Goal: Information Seeking & Learning: Find specific fact

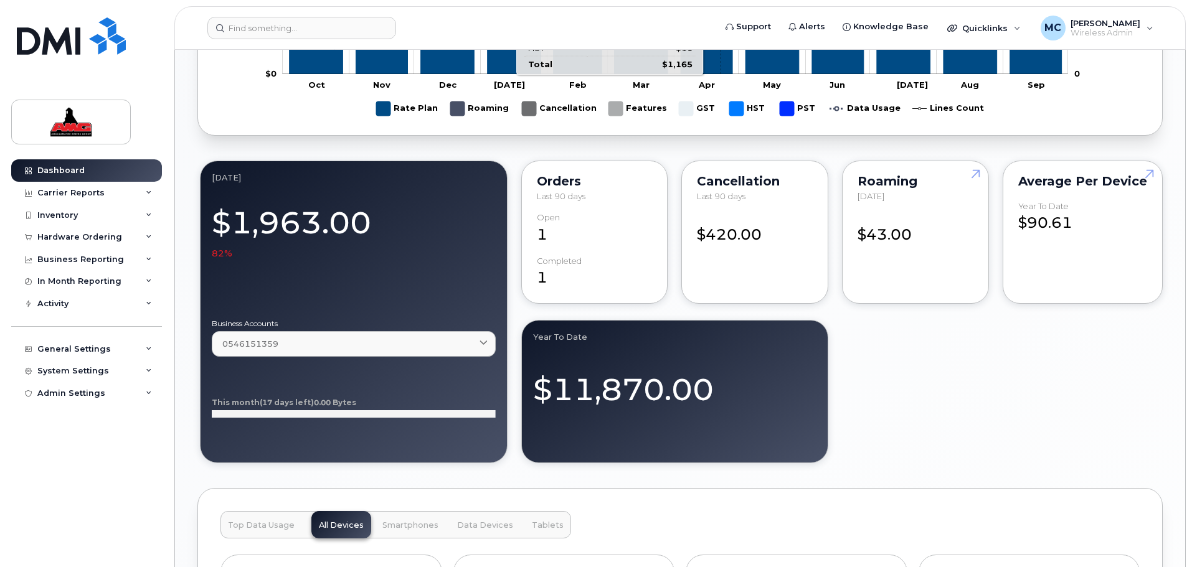
scroll to position [981, 0]
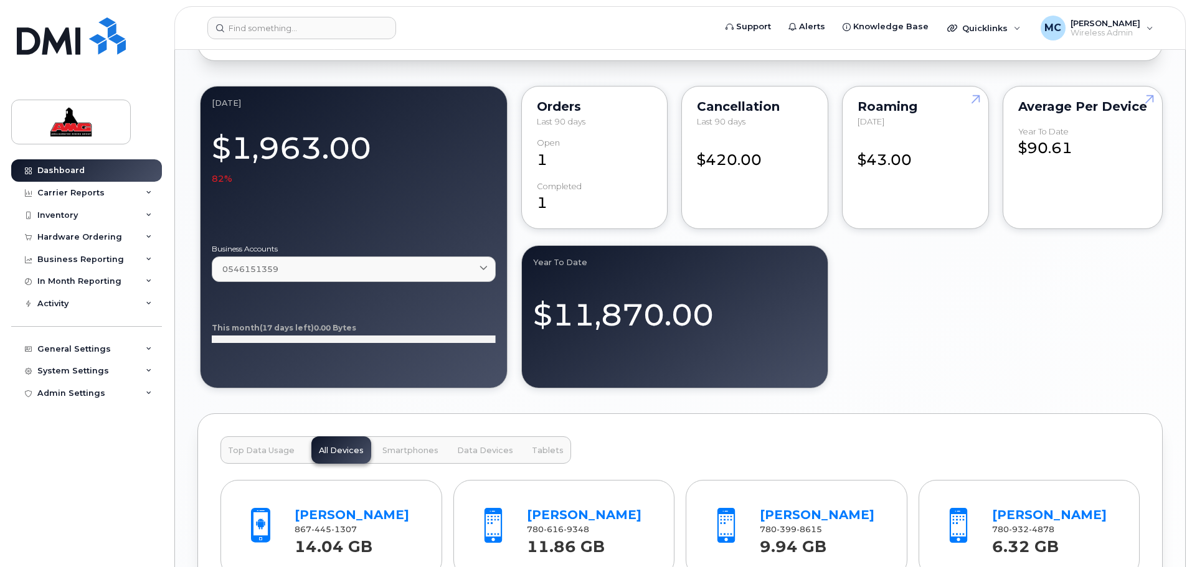
click at [633, 366] on div "September 2025 Billing Cycle Process Waiting for Bill Files details Approvals M…" at bounding box center [679, 131] width 965 height 1867
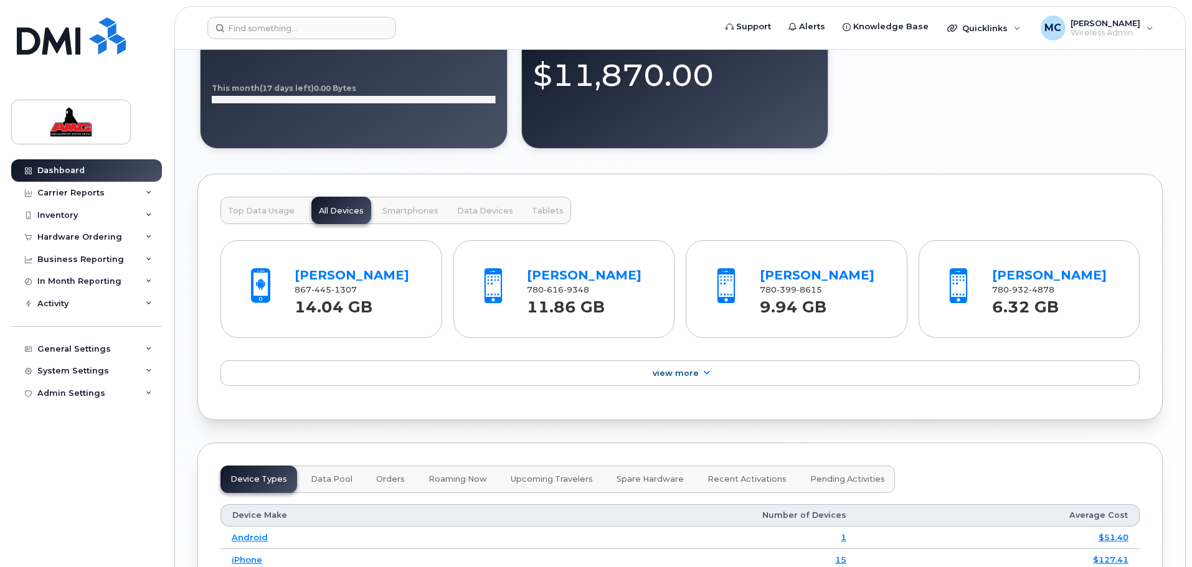
scroll to position [1230, 0]
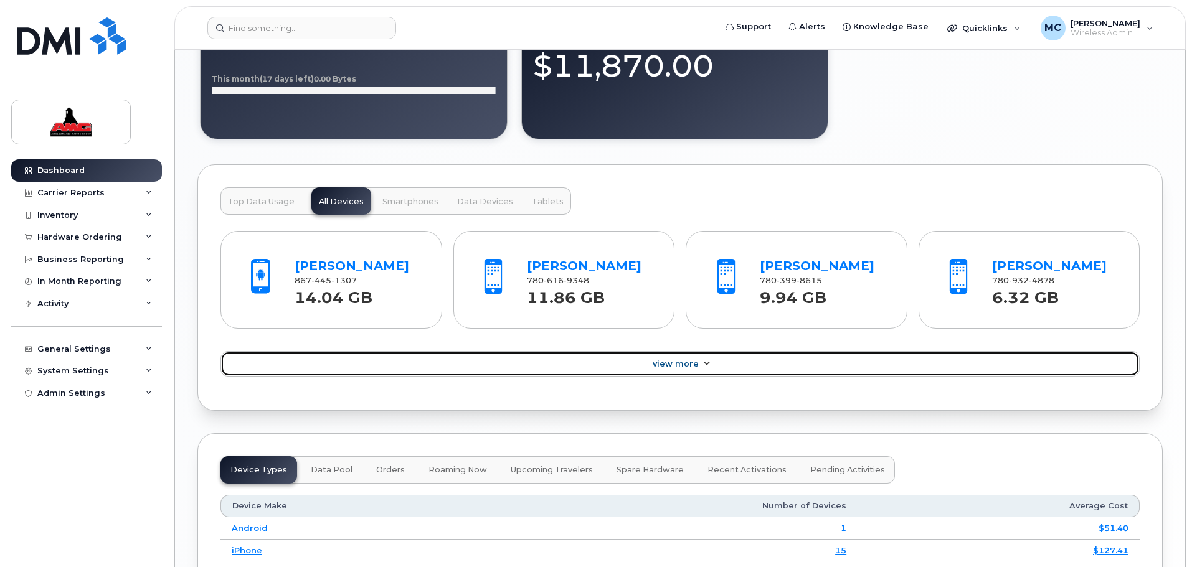
click at [633, 366] on icon at bounding box center [706, 364] width 10 height 8
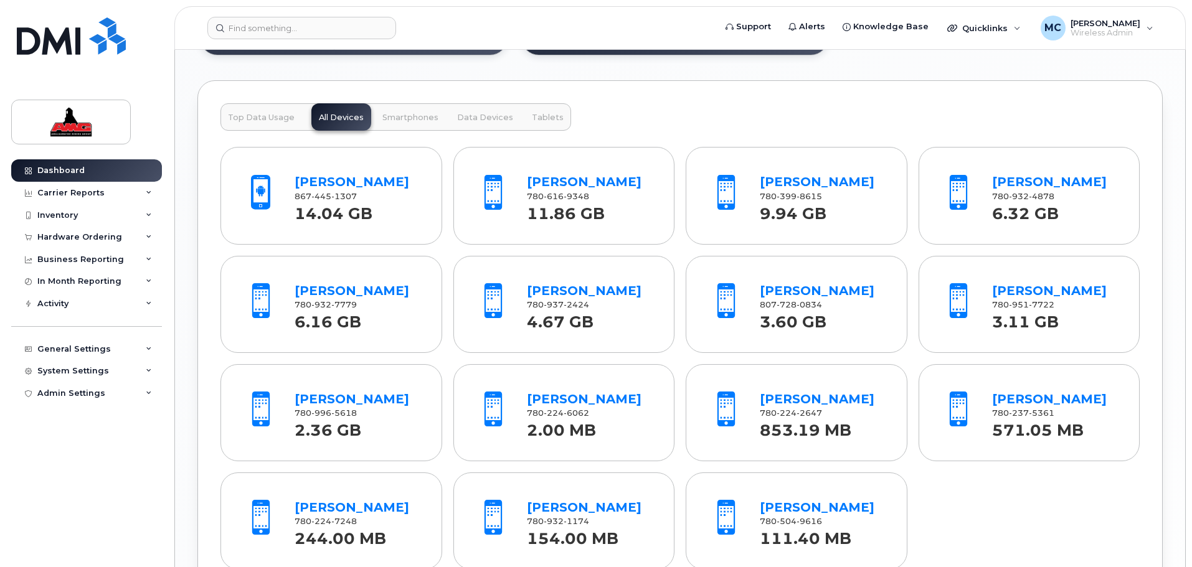
scroll to position [1417, 0]
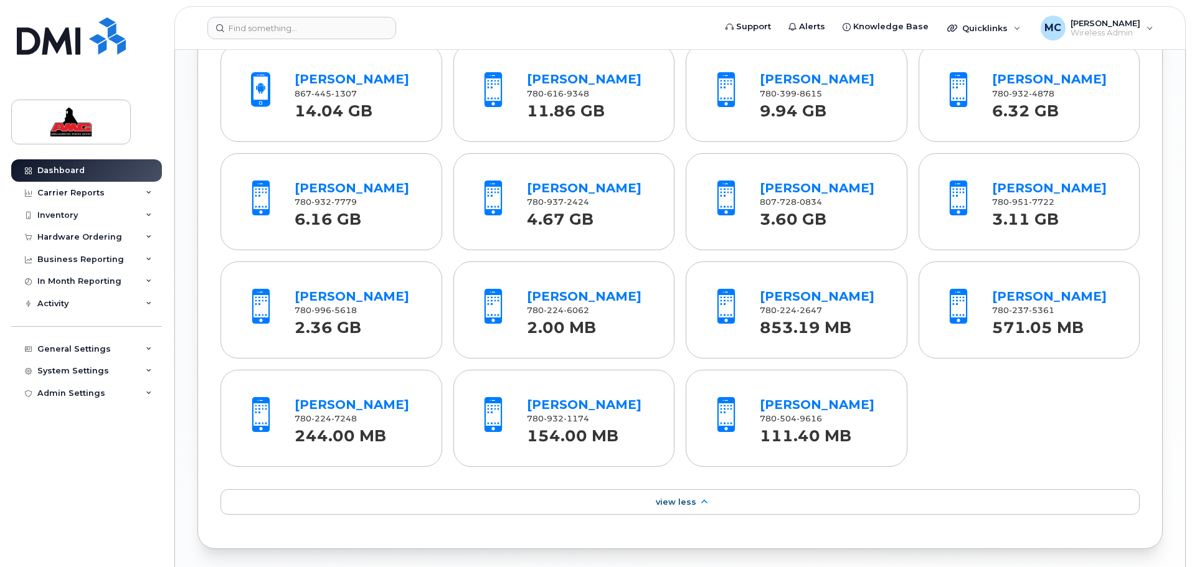
click at [633, 305] on div "Nicole Pasche" at bounding box center [1054, 297] width 125 height 18
click at [633, 295] on link "Nicole Pasche" at bounding box center [1049, 296] width 115 height 15
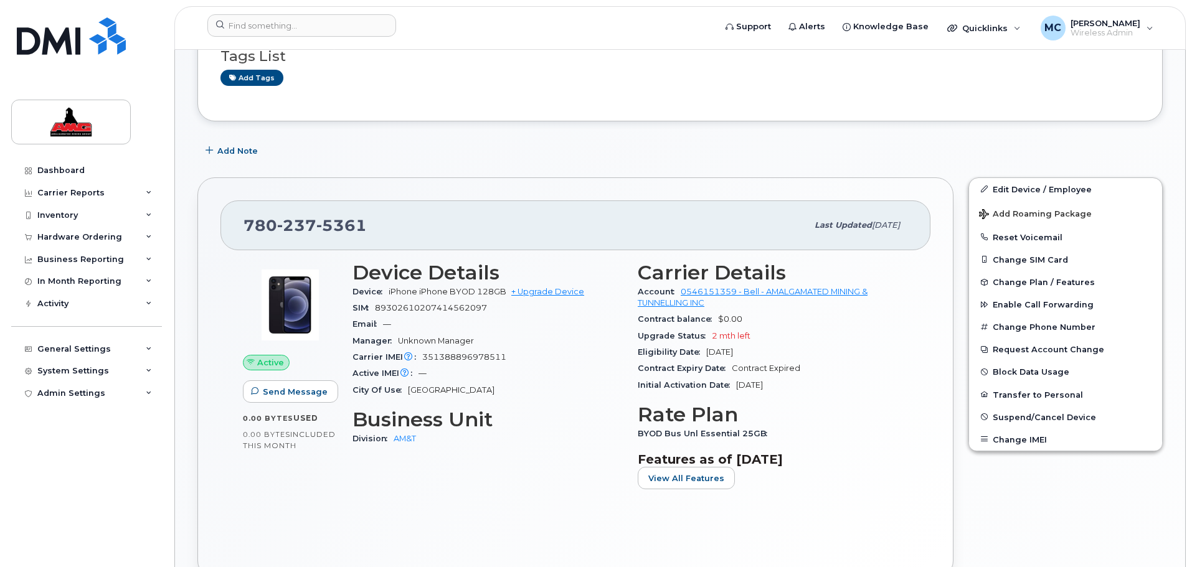
scroll to position [327, 0]
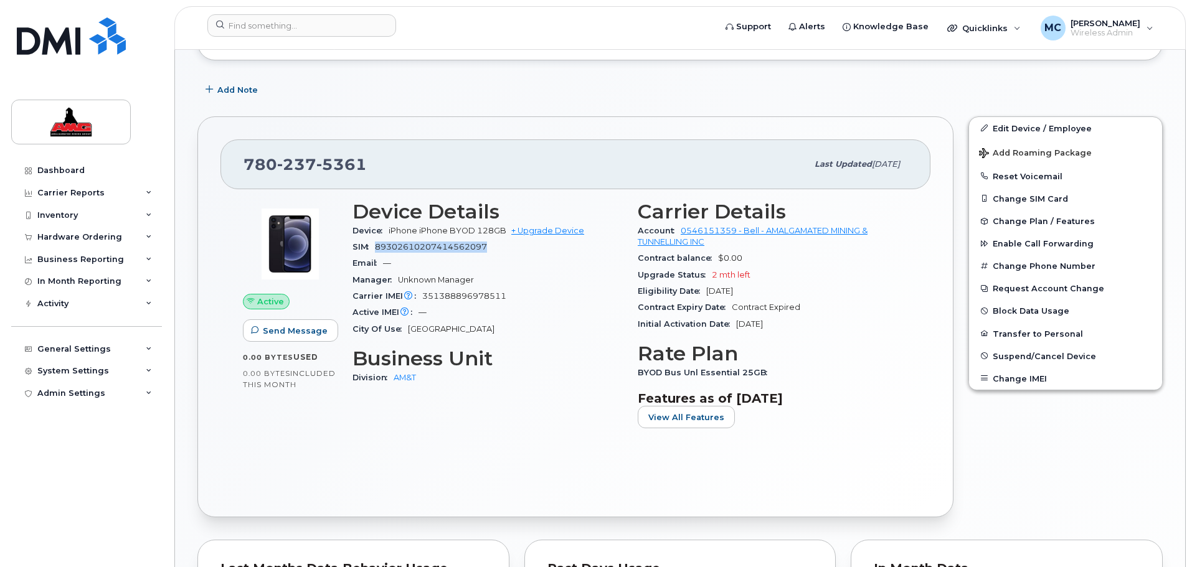
drag, startPoint x: 378, startPoint y: 247, endPoint x: 486, endPoint y: 247, distance: 107.8
click at [486, 247] on span "89302610207414562097" at bounding box center [431, 246] width 112 height 9
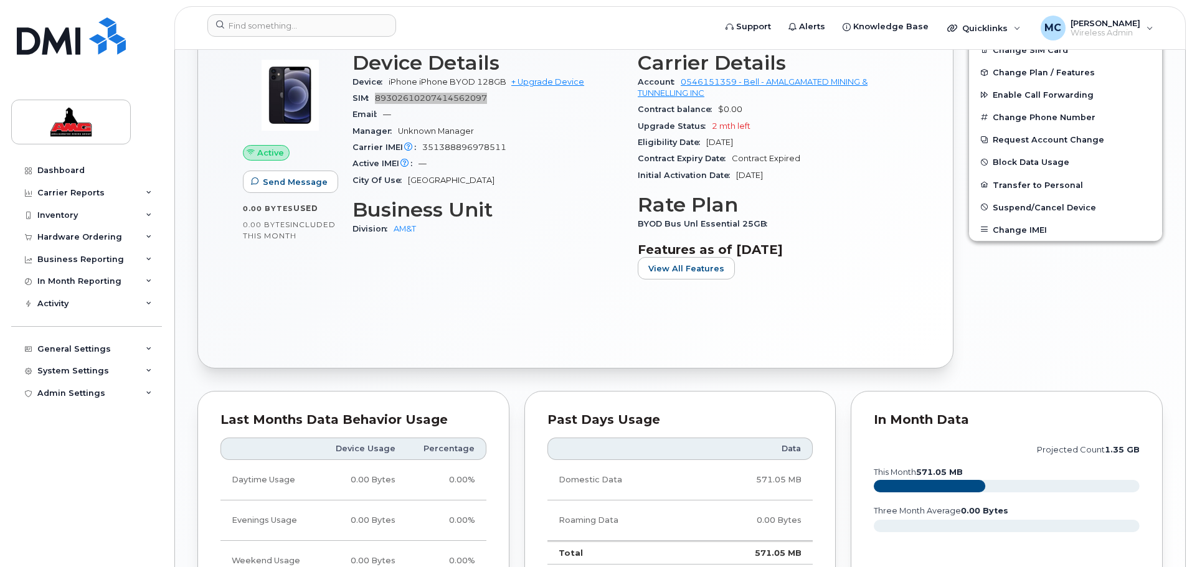
scroll to position [561, 0]
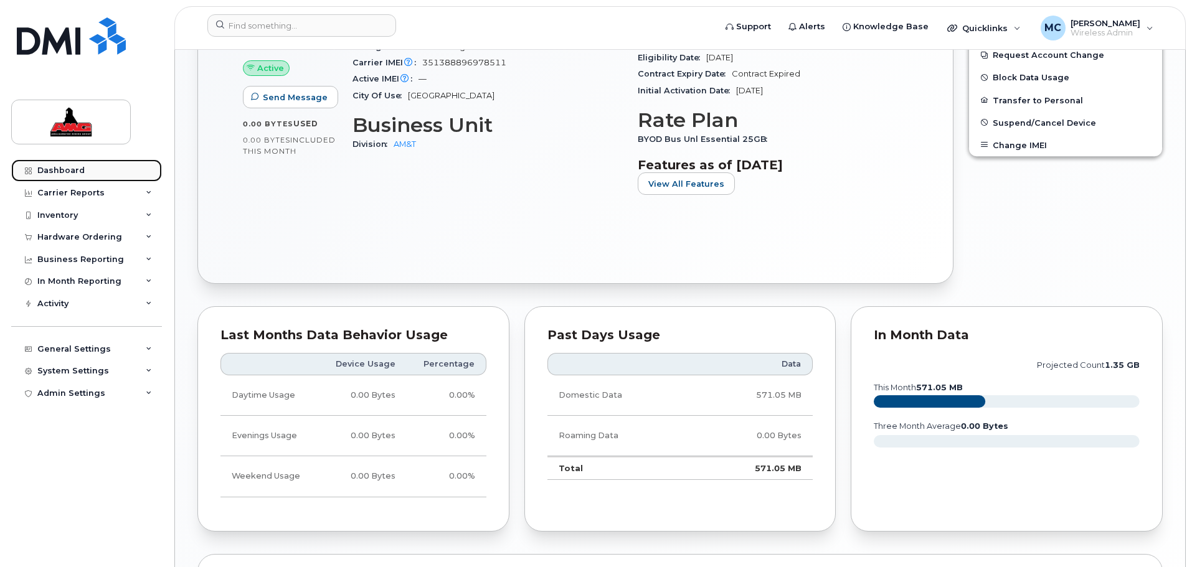
click at [57, 166] on div "Dashboard" at bounding box center [60, 171] width 47 height 10
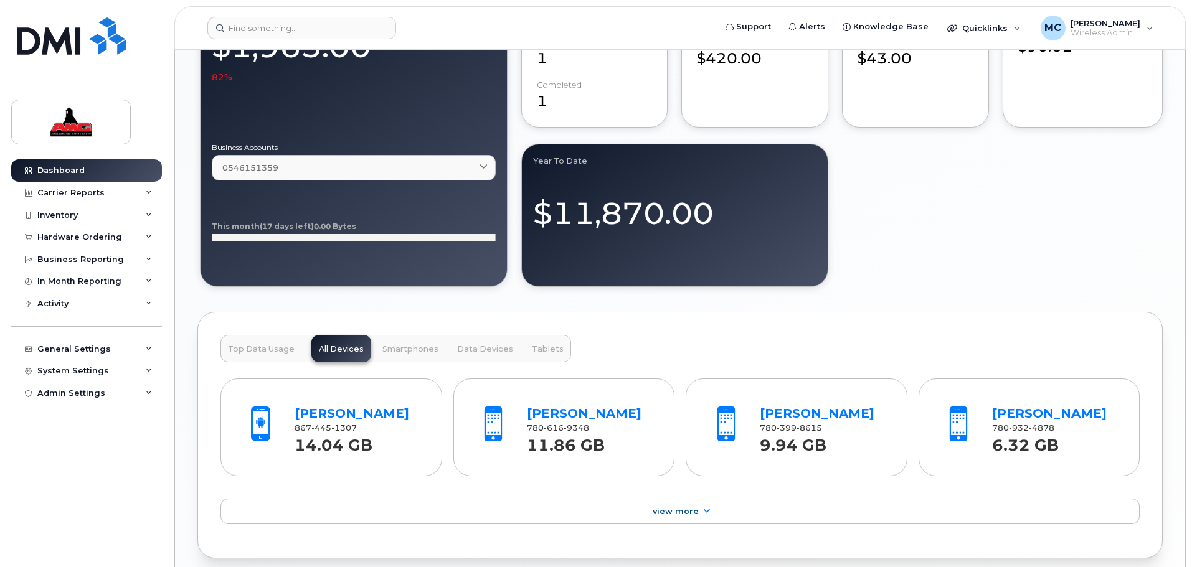
scroll to position [1236, 0]
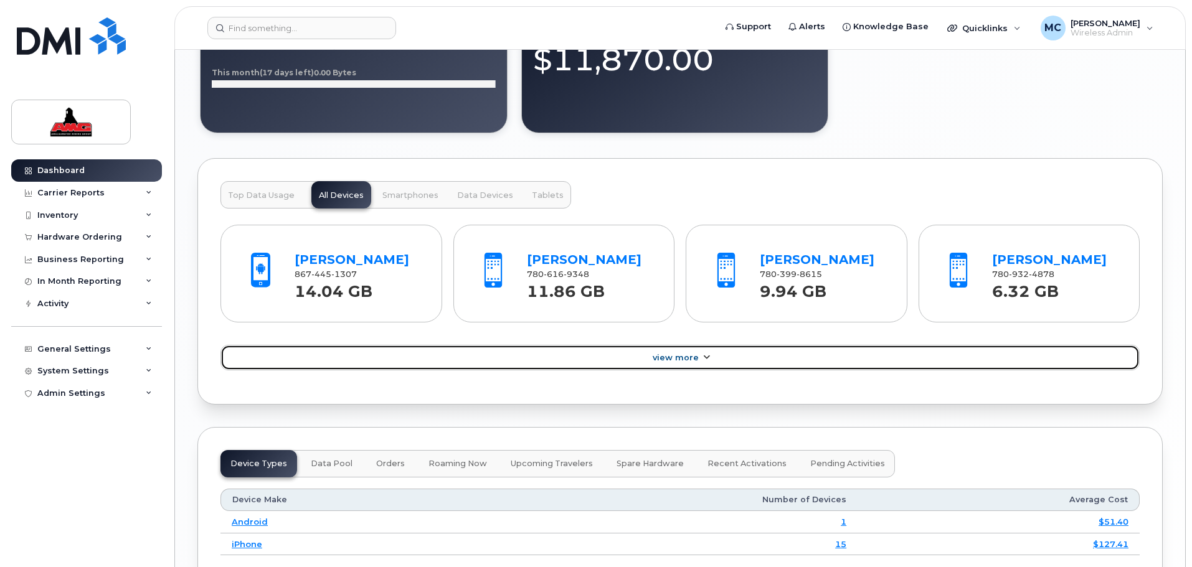
click at [690, 356] on span "View More" at bounding box center [676, 357] width 46 height 9
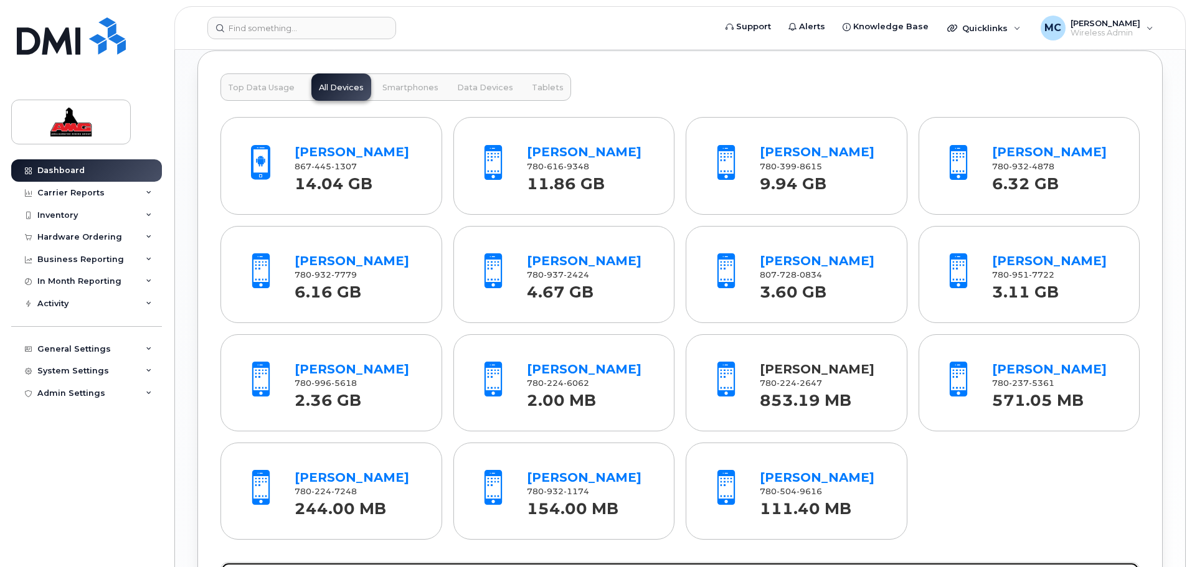
scroll to position [1361, 0]
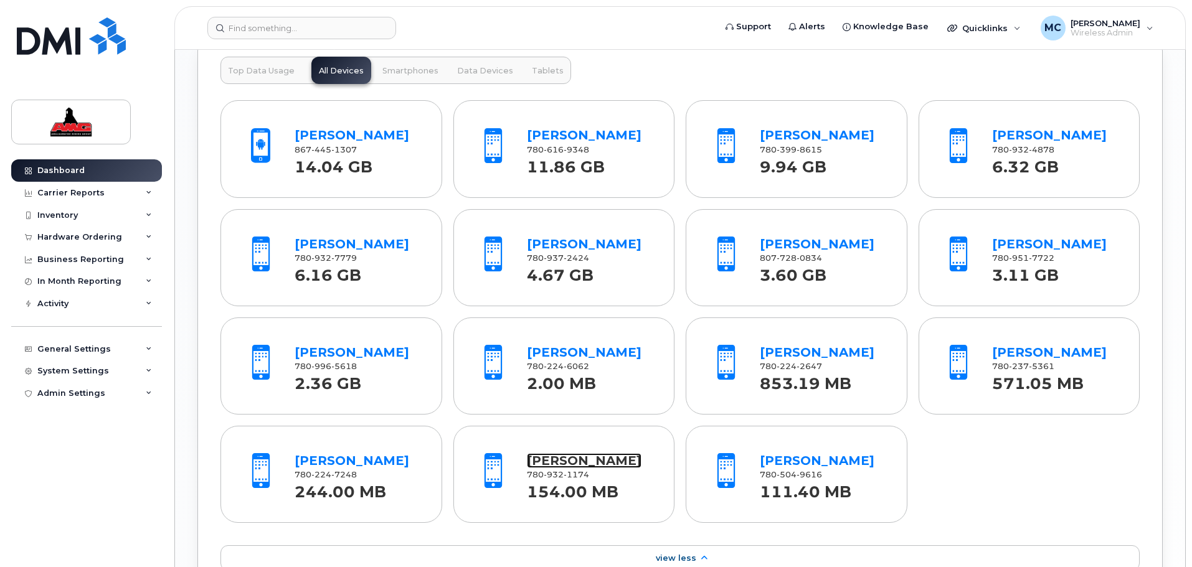
click at [562, 462] on link "[PERSON_NAME]" at bounding box center [584, 460] width 115 height 15
click at [583, 136] on link "Brendan Carter" at bounding box center [584, 135] width 115 height 15
click at [543, 249] on link "Corey Taylor" at bounding box center [584, 244] width 115 height 15
click at [1028, 133] on link "David Coyle" at bounding box center [1049, 135] width 115 height 15
click at [331, 242] on link "Kevin Tatlow" at bounding box center [352, 244] width 115 height 15
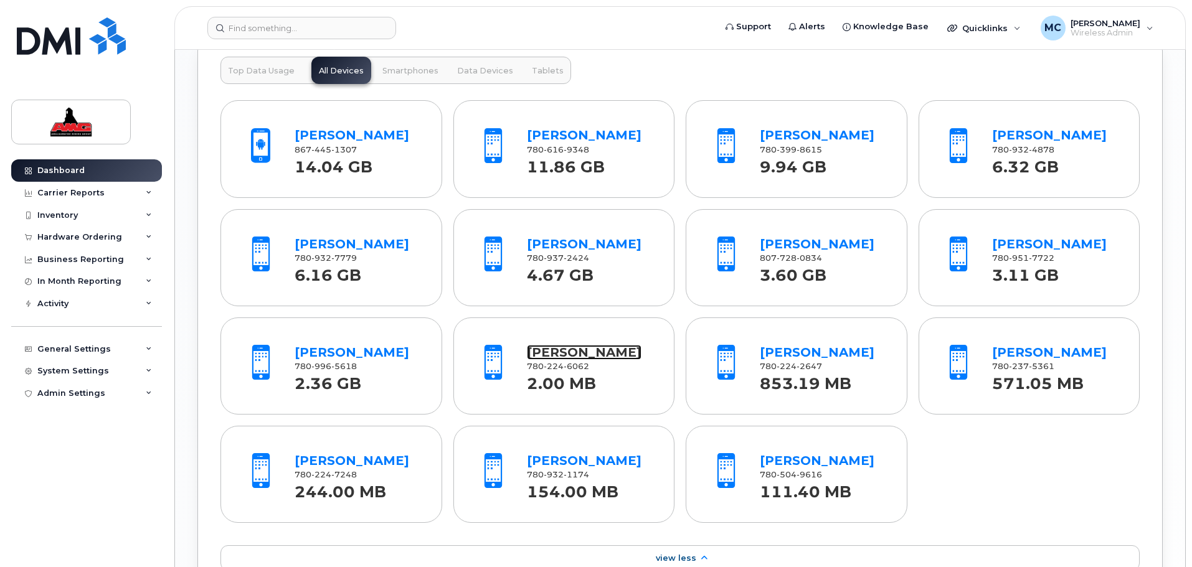
click at [574, 349] on link "Lexy Zorn" at bounding box center [584, 352] width 115 height 15
click at [306, 353] on link "Louis T Ams" at bounding box center [352, 352] width 115 height 15
click at [794, 247] on link "Mike Schollie" at bounding box center [817, 244] width 115 height 15
click at [370, 460] on link "Rodney Gustafson" at bounding box center [352, 460] width 115 height 15
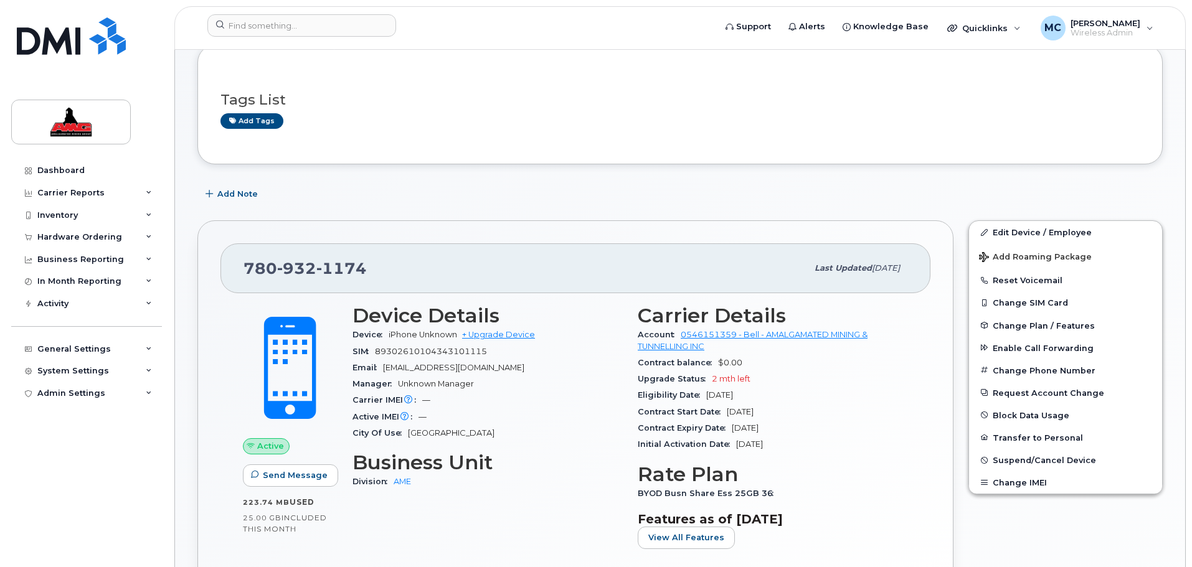
scroll to position [202, 0]
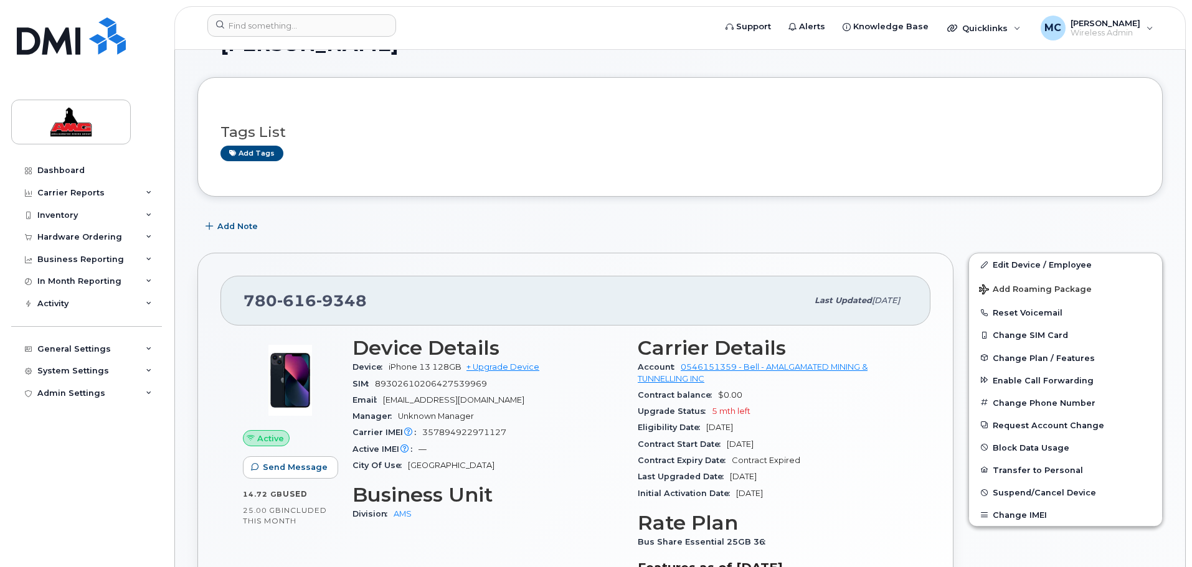
scroll to position [109, 0]
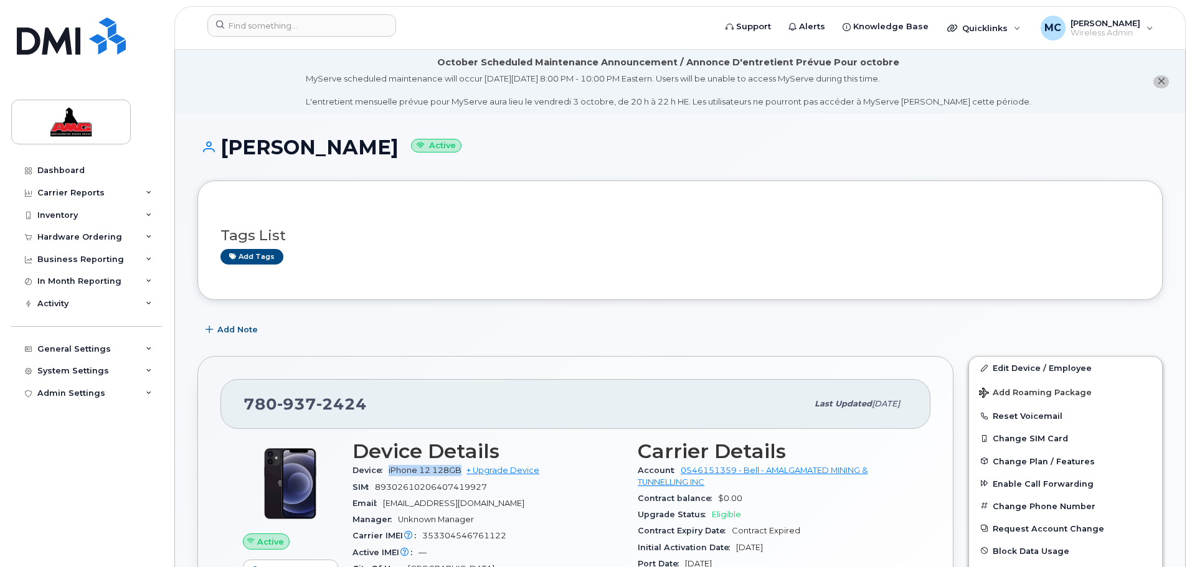
drag, startPoint x: 389, startPoint y: 469, endPoint x: 462, endPoint y: 469, distance: 72.9
click at [462, 469] on div "Device iPhone 12 128GB + Upgrade Device" at bounding box center [488, 471] width 270 height 16
copy span "iPhone 12 128GB"
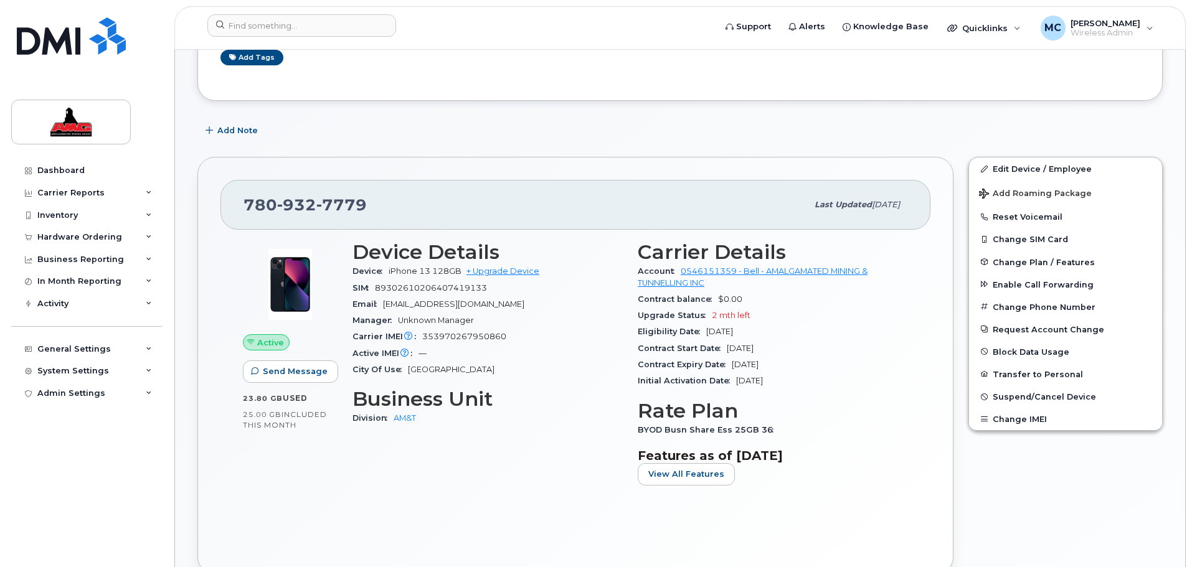
scroll to position [202, 0]
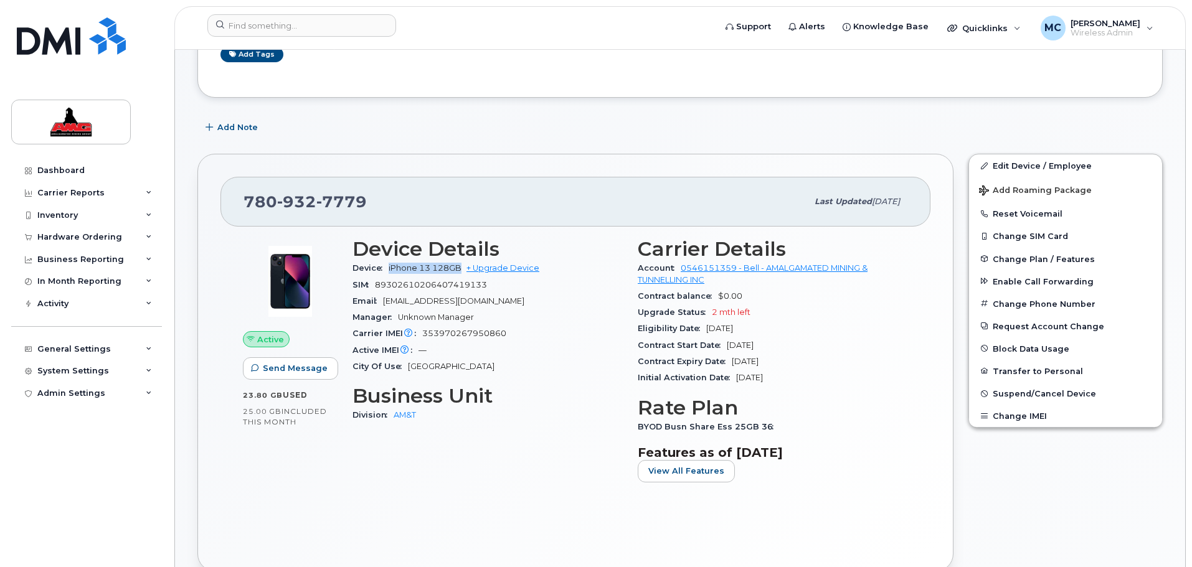
drag, startPoint x: 388, startPoint y: 267, endPoint x: 460, endPoint y: 269, distance: 71.7
click at [460, 269] on div "Device iPhone 13 128GB + Upgrade Device" at bounding box center [488, 268] width 270 height 16
copy span "iPhone 13 128GB"
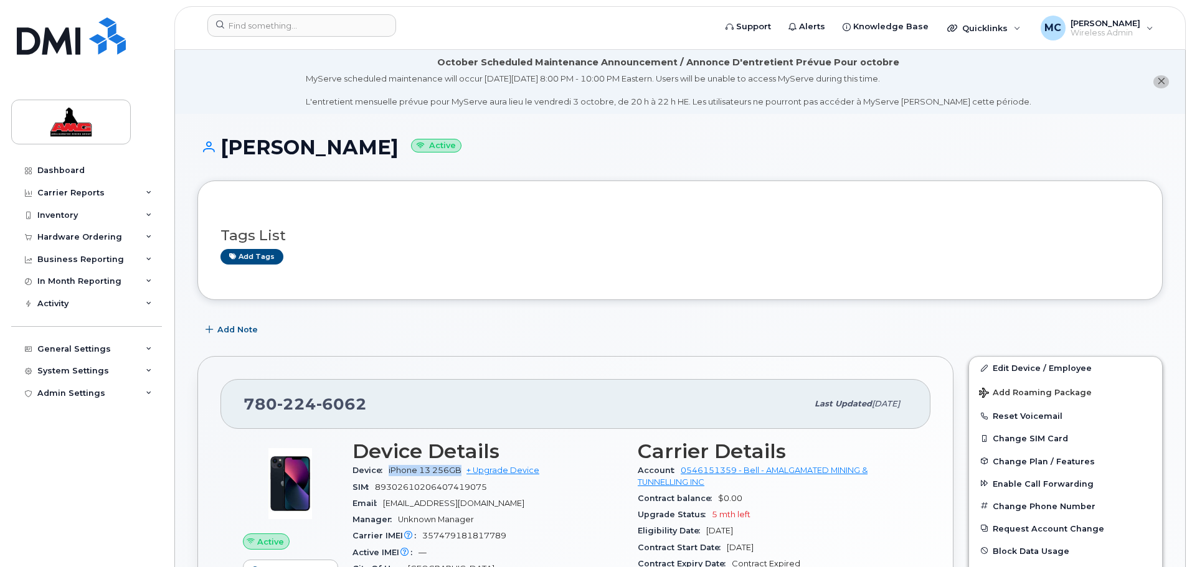
drag, startPoint x: 386, startPoint y: 468, endPoint x: 463, endPoint y: 468, distance: 77.2
click at [463, 468] on div "Device iPhone 13 256GB + Upgrade Device" at bounding box center [488, 471] width 270 height 16
copy span "iPhone 13 256GB"
drag, startPoint x: 389, startPoint y: 470, endPoint x: 460, endPoint y: 471, distance: 71.0
click at [460, 471] on span "iPhone 13 128GB" at bounding box center [425, 470] width 73 height 9
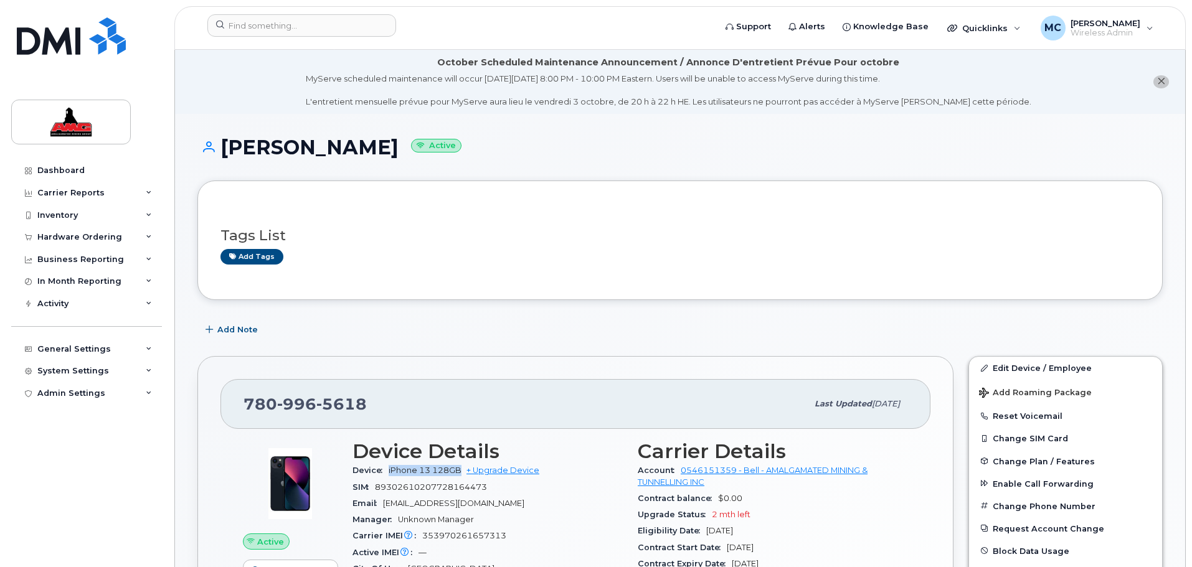
copy span "iPhone 13 128GB"
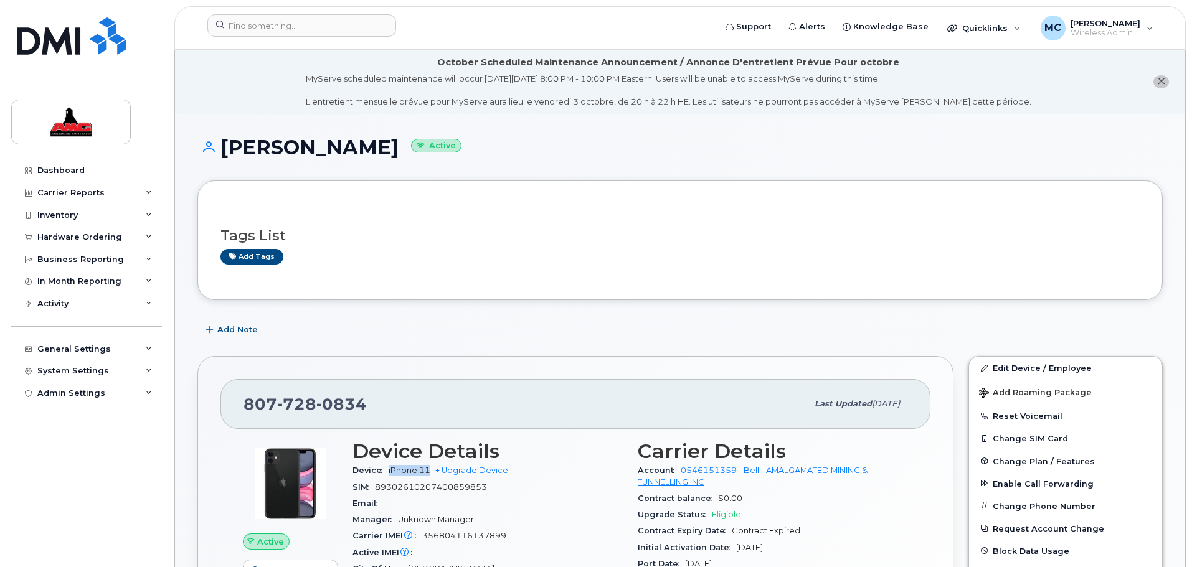
drag, startPoint x: 389, startPoint y: 470, endPoint x: 432, endPoint y: 472, distance: 42.4
click at [430, 472] on span "iPhone 11" at bounding box center [410, 470] width 42 height 9
copy span "iPhone 11"
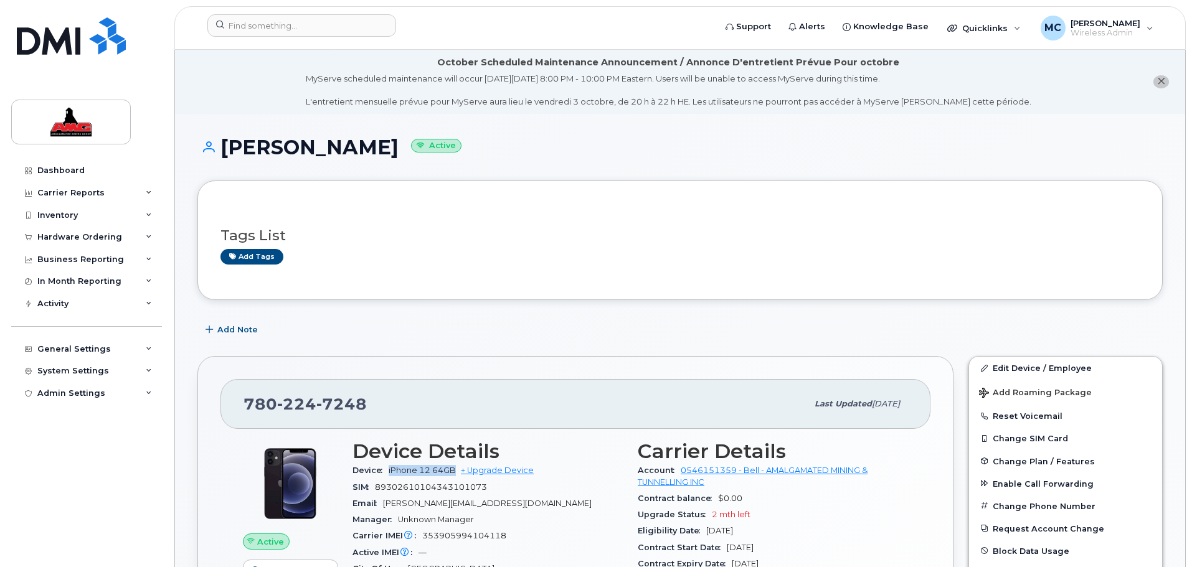
drag, startPoint x: 387, startPoint y: 470, endPoint x: 455, endPoint y: 470, distance: 67.9
click at [455, 470] on div "Device iPhone 12 64GB + Upgrade Device" at bounding box center [488, 471] width 270 height 16
copy span "iPhone 12 64GB"
